Goal: Navigation & Orientation: Find specific page/section

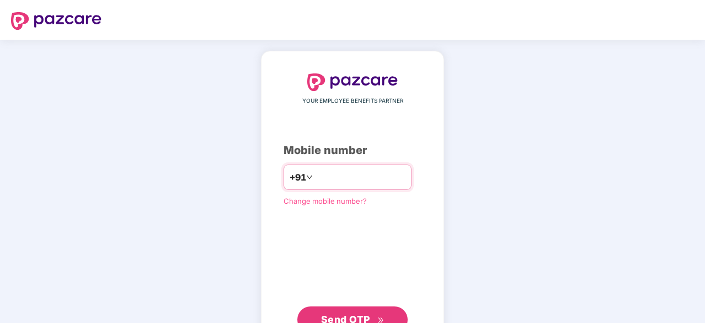
click at [324, 179] on input "number" at bounding box center [360, 177] width 90 height 18
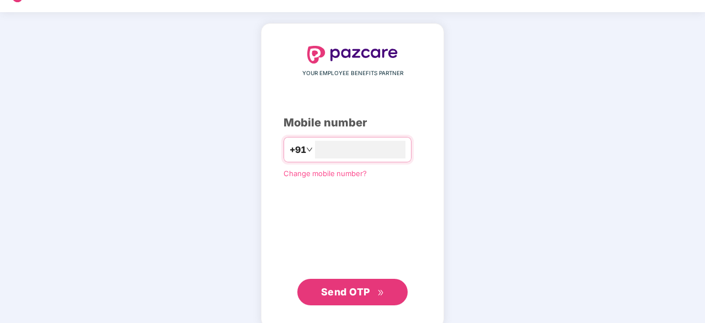
scroll to position [42, 0]
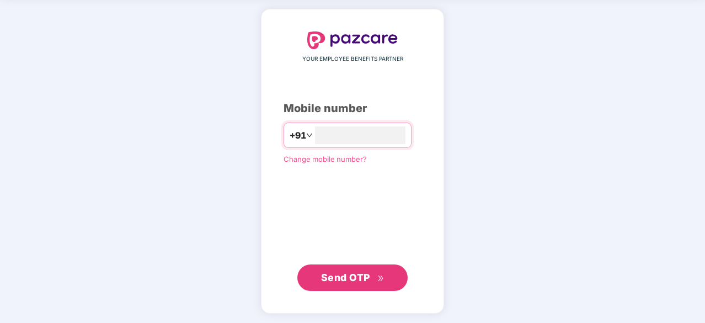
type input "**********"
click at [349, 275] on span "Send OTP" at bounding box center [345, 277] width 49 height 12
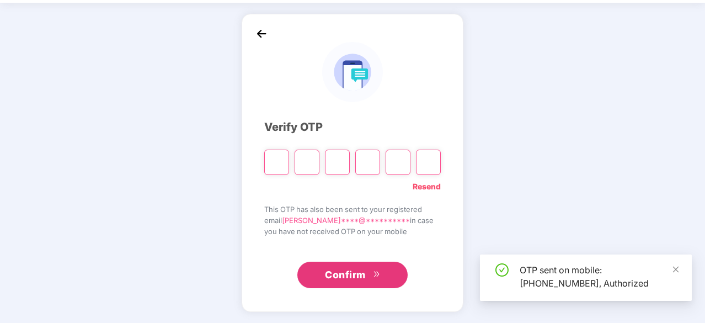
scroll to position [36, 0]
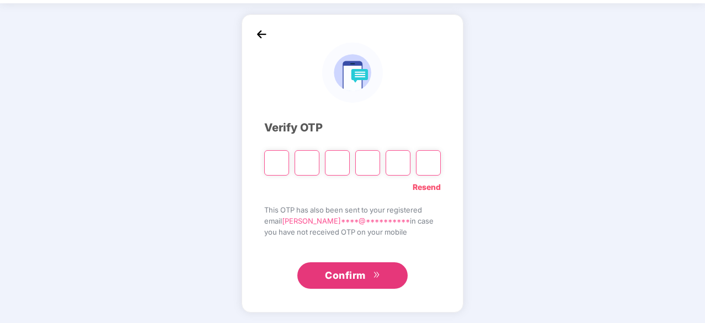
type input "*"
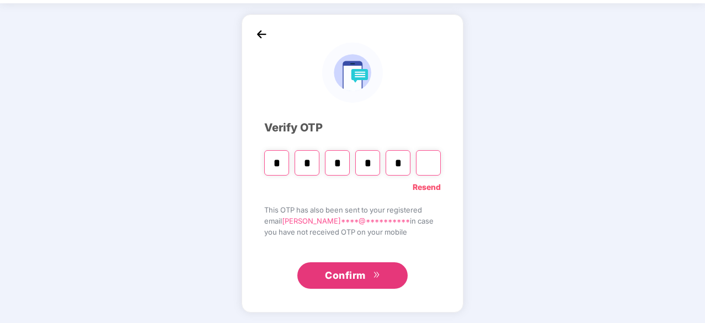
type input "*"
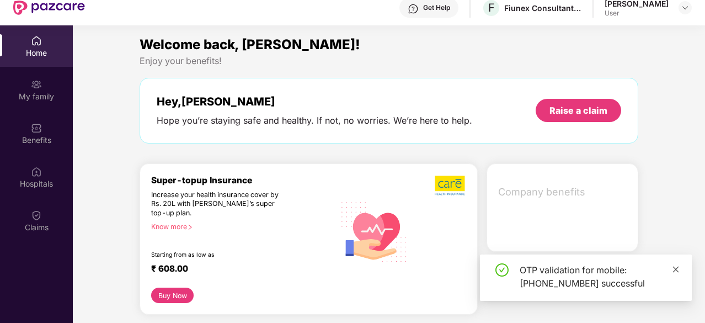
click at [675, 271] on icon "close" at bounding box center [676, 269] width 8 height 8
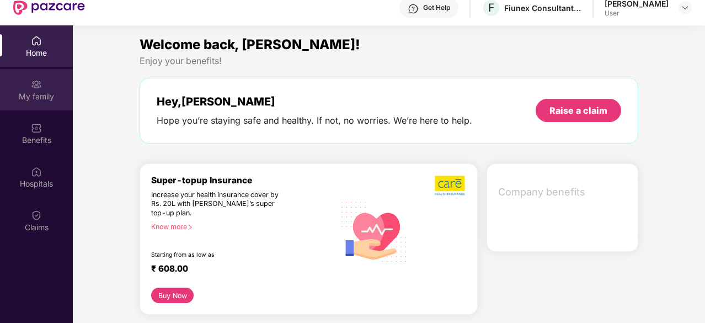
click at [39, 84] on img at bounding box center [36, 84] width 11 height 11
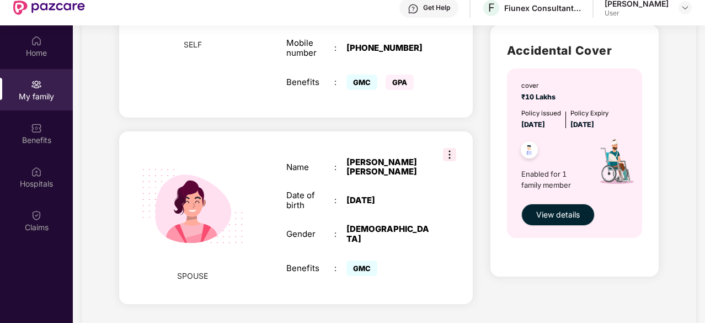
scroll to position [62, 0]
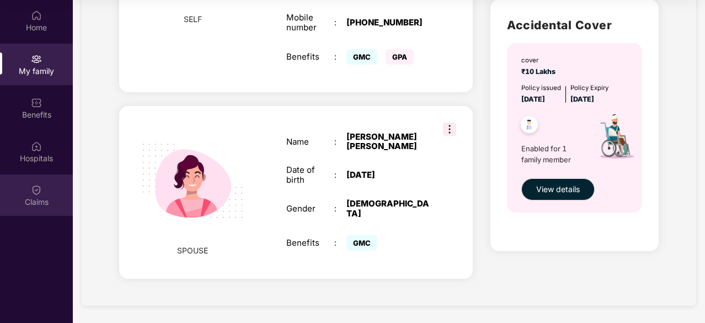
click at [31, 188] on img at bounding box center [36, 189] width 11 height 11
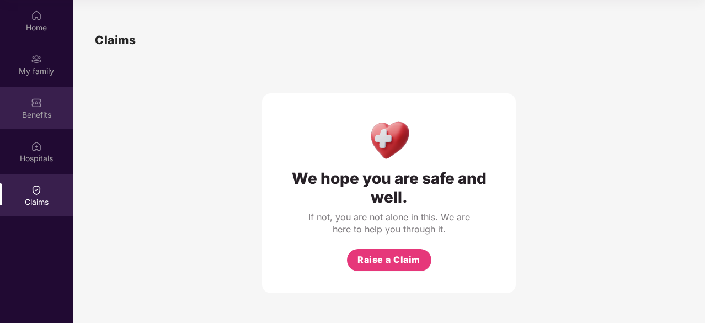
click at [36, 113] on div "Benefits" at bounding box center [36, 114] width 73 height 11
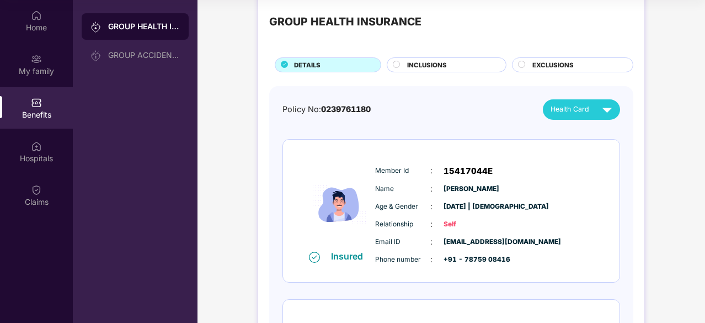
scroll to position [55, 0]
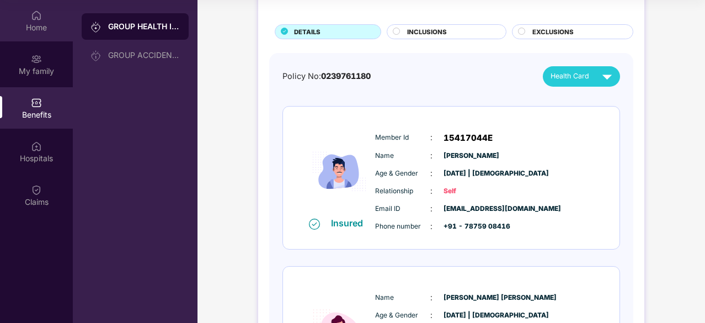
click at [42, 25] on div "Home" at bounding box center [36, 27] width 73 height 11
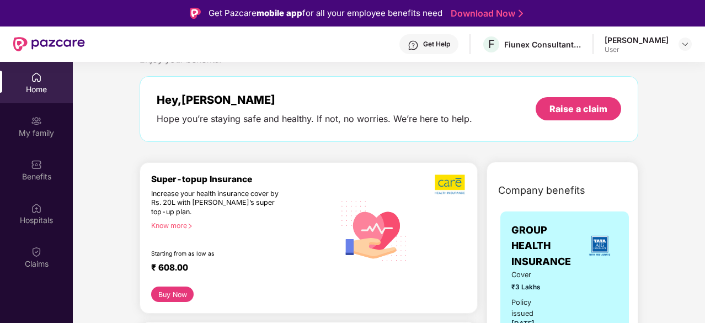
scroll to position [55, 0]
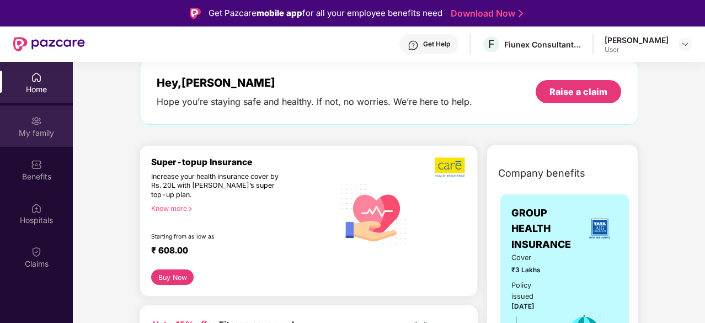
click at [26, 134] on div "My family" at bounding box center [36, 132] width 73 height 11
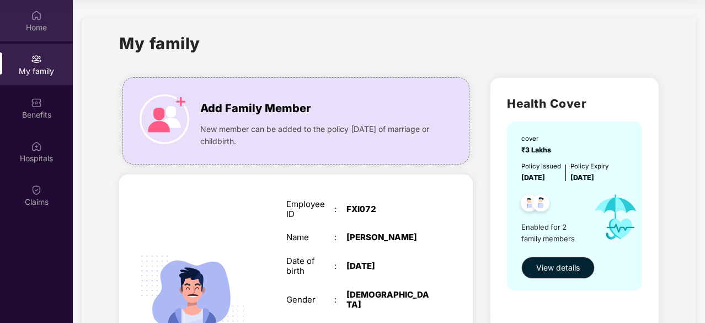
click at [41, 31] on div "Home" at bounding box center [36, 27] width 73 height 11
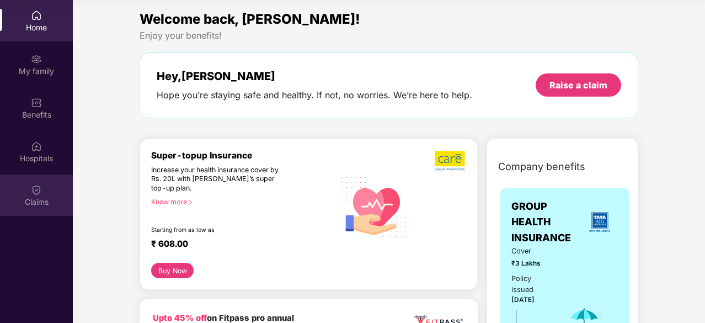
click at [32, 189] on img at bounding box center [36, 189] width 11 height 11
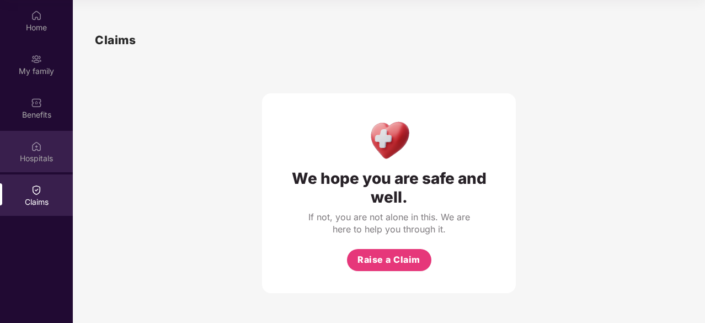
click at [22, 158] on div "Hospitals" at bounding box center [36, 158] width 73 height 11
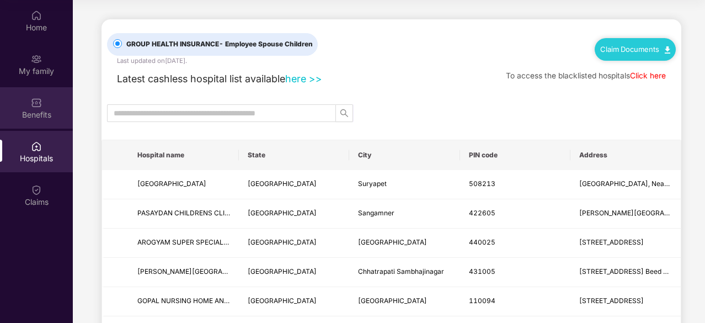
click at [35, 108] on div "Benefits" at bounding box center [36, 107] width 73 height 41
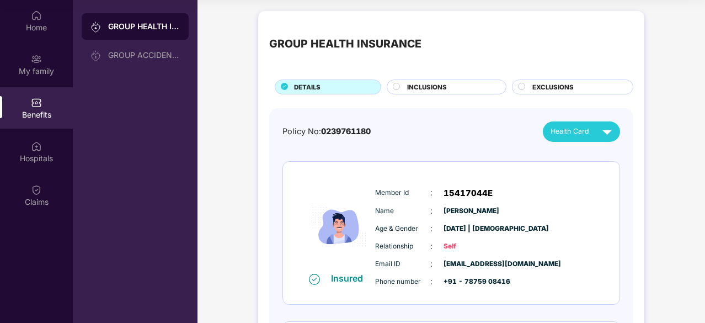
scroll to position [7, 0]
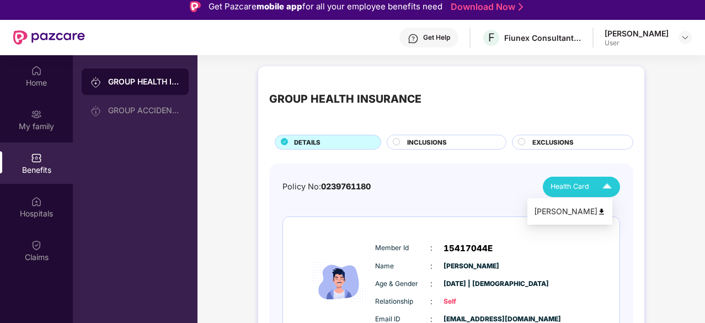
click at [606, 183] on img at bounding box center [606, 186] width 19 height 19
click at [431, 176] on div "Policy No: 0239761180 Health Card" at bounding box center [451, 186] width 338 height 20
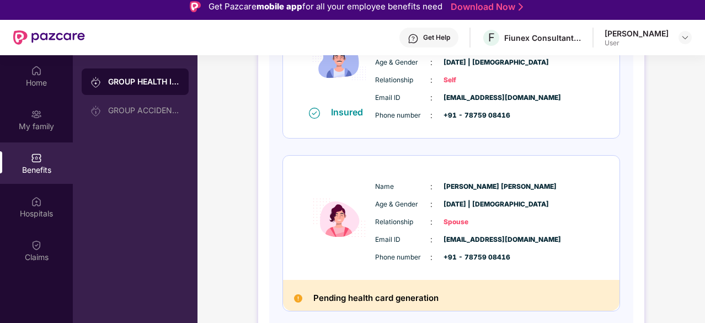
scroll to position [0, 0]
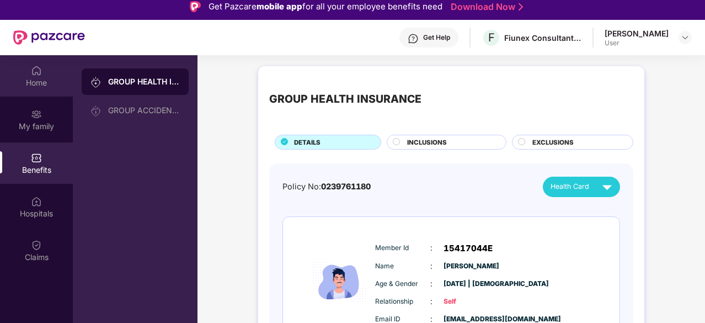
click at [39, 79] on div "Home" at bounding box center [36, 82] width 73 height 11
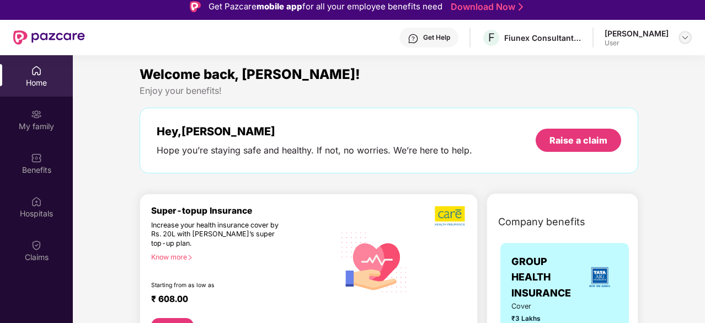
click at [686, 36] on img at bounding box center [685, 37] width 9 height 9
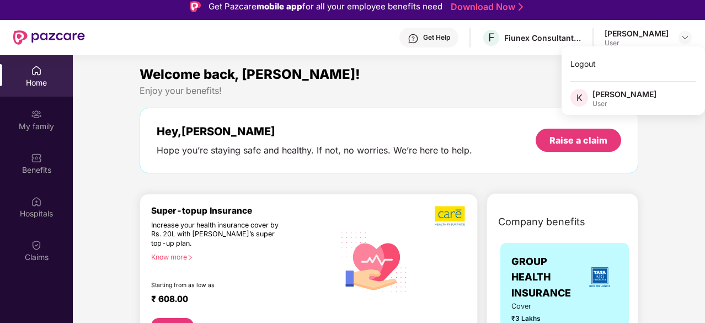
click at [387, 82] on div "Welcome back, [PERSON_NAME]!" at bounding box center [389, 74] width 499 height 21
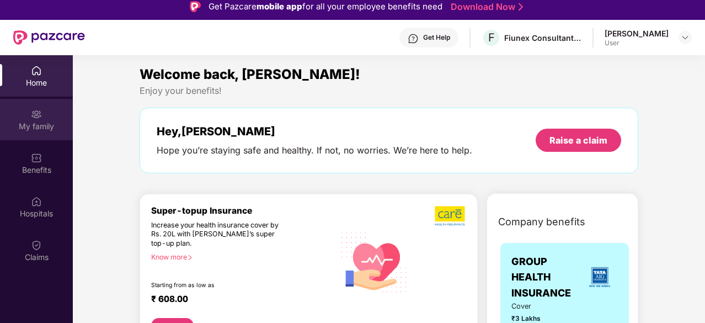
click at [28, 123] on div "My family" at bounding box center [36, 126] width 73 height 11
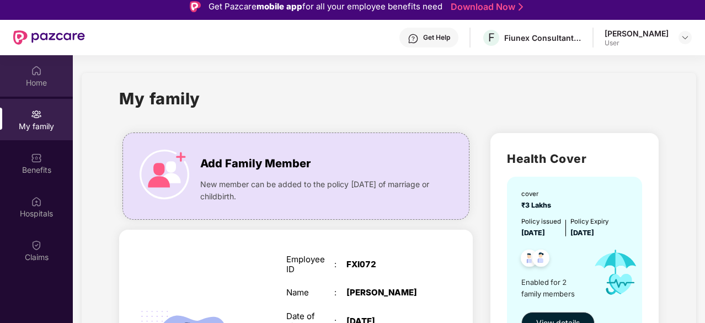
click at [34, 80] on div "Home" at bounding box center [36, 82] width 73 height 11
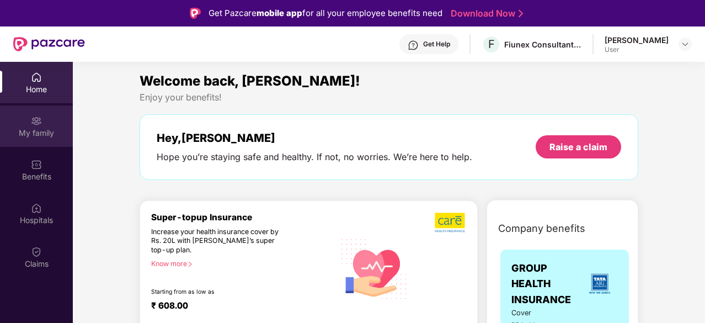
click at [33, 137] on div "My family" at bounding box center [36, 132] width 73 height 11
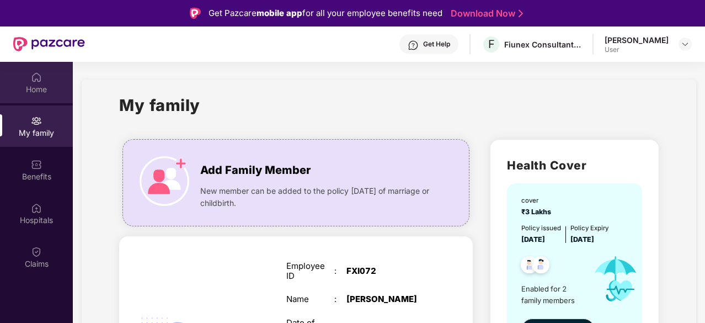
click at [39, 81] on img at bounding box center [36, 77] width 11 height 11
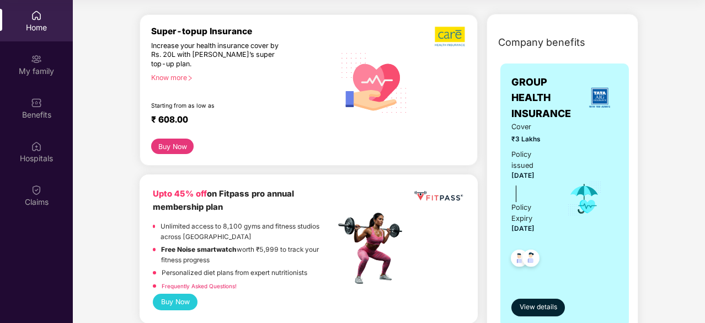
scroll to position [165, 0]
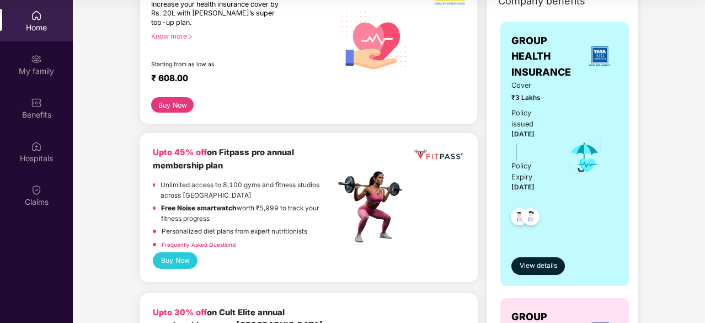
click at [227, 242] on link "Frequently Asked Questions!" at bounding box center [199, 244] width 75 height 7
